Goal: Book appointment/travel/reservation

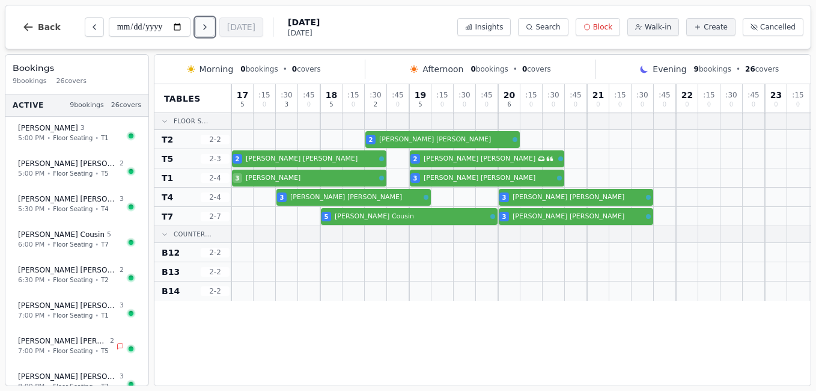
click at [210, 26] on icon "Next day" at bounding box center [205, 27] width 10 height 10
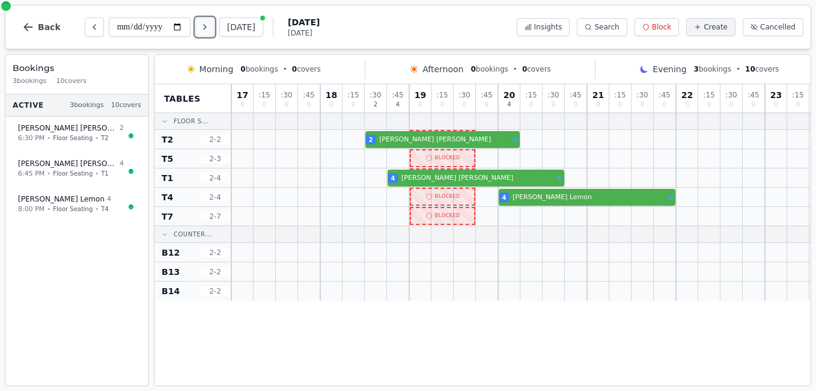
click at [210, 26] on icon "Next day" at bounding box center [205, 27] width 10 height 10
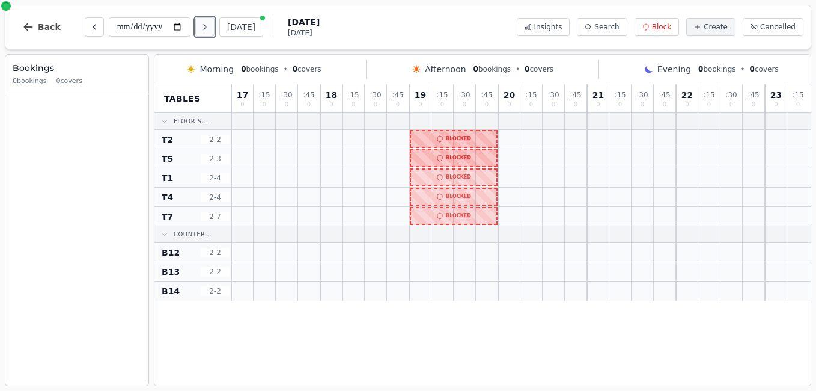
click at [210, 26] on icon "Next day" at bounding box center [205, 27] width 10 height 10
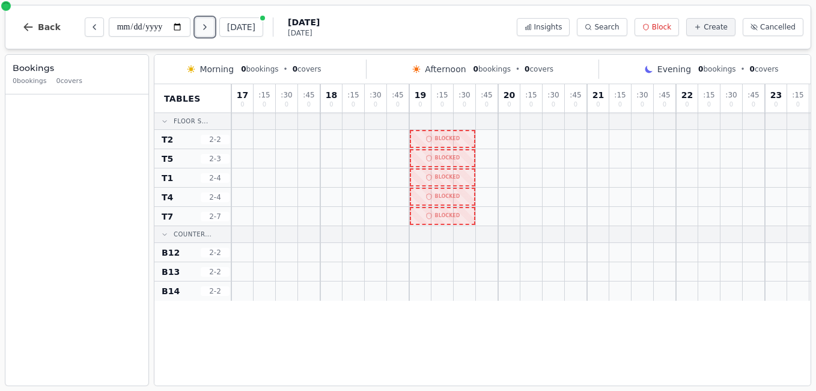
click at [210, 26] on icon "Next day" at bounding box center [205, 27] width 10 height 10
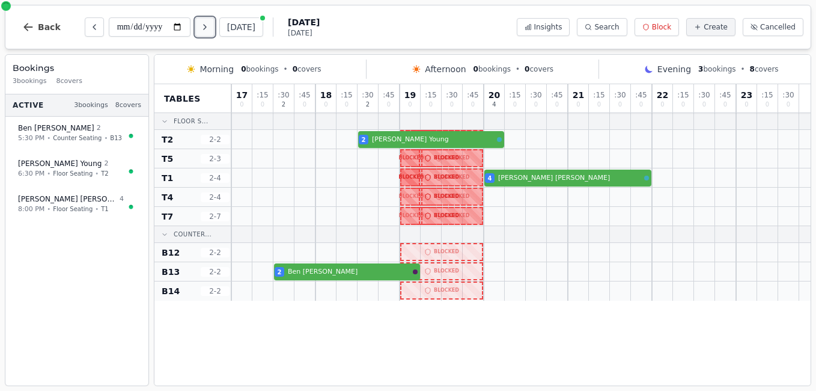
click at [210, 26] on icon "Next day" at bounding box center [205, 27] width 10 height 10
type input "**********"
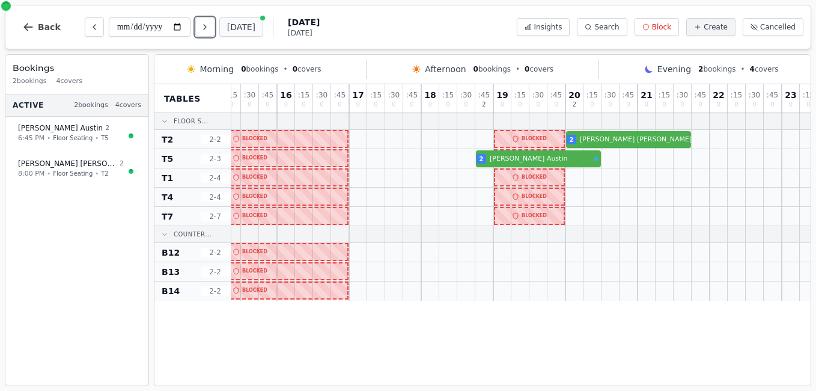
scroll to position [0, 246]
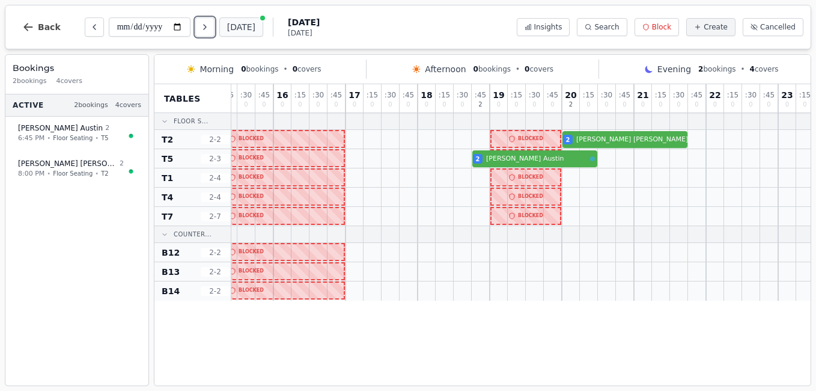
click at [195, 17] on button "Next day" at bounding box center [204, 26] width 19 height 19
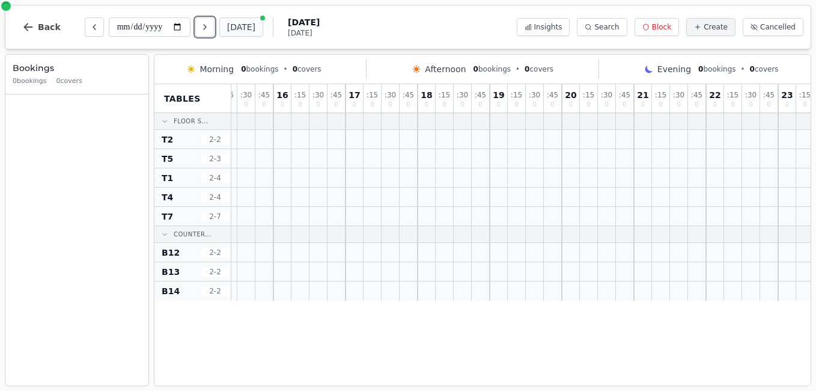
scroll to position [0, 0]
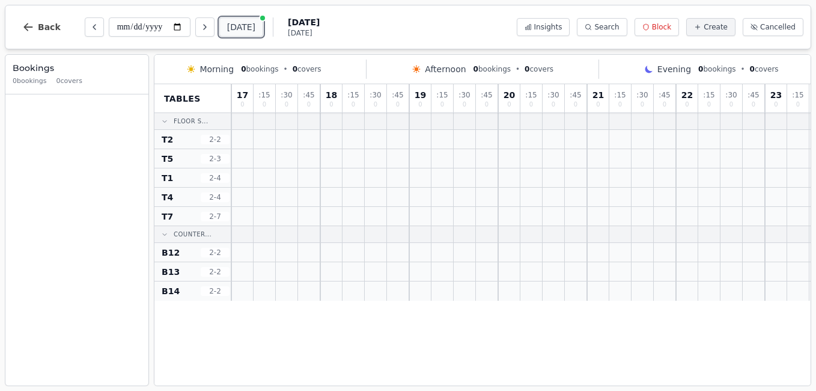
click at [243, 28] on button "[DATE]" at bounding box center [241, 26] width 44 height 19
type input "**********"
